Goal: Ask a question

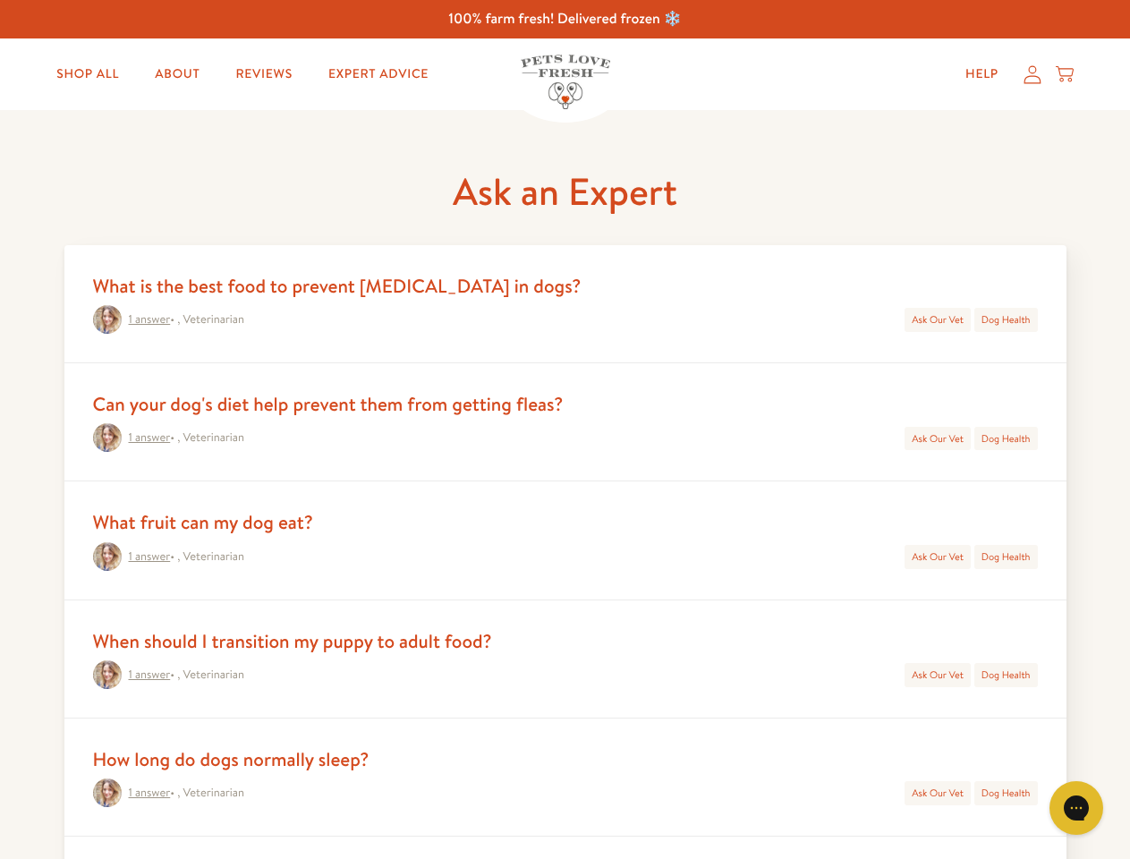
click at [564, 429] on div "1 answer • , Veterinarian Ask Our Vet Dog Health" at bounding box center [565, 437] width 945 height 29
click at [1076, 808] on icon "Open gorgias live chat" at bounding box center [1075, 807] width 17 height 17
